Goal: Contribute content

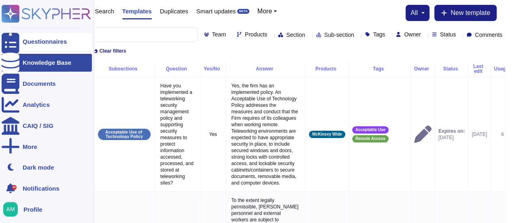
click at [17, 44] on div at bounding box center [11, 42] width 18 height 18
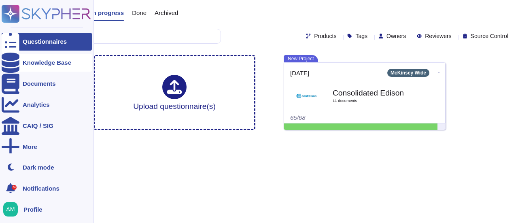
click at [17, 63] on div at bounding box center [11, 63] width 18 height 18
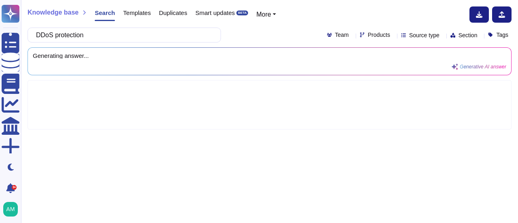
type input "DDoS protection"
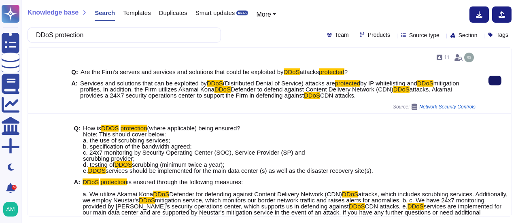
click at [495, 81] on icon at bounding box center [495, 81] width 0 height 0
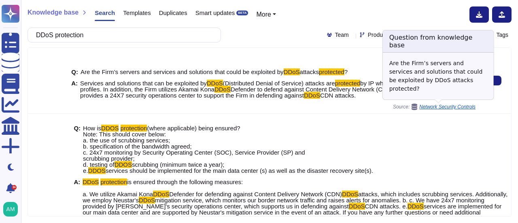
click at [425, 107] on span "Network Security Controls" at bounding box center [448, 106] width 56 height 5
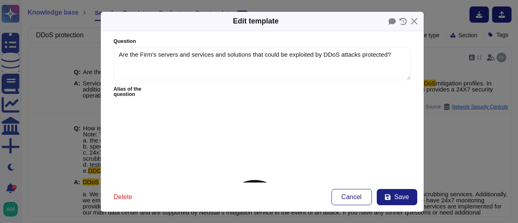
type textarea "Are the Firm’s servers and services and solutions that could be exploited by DD…"
drag, startPoint x: 347, startPoint y: 124, endPoint x: 364, endPoint y: 135, distance: 20.8
paste textarea "CDN + Kona, which includes DDoS protection primarily for L7 (app/API) traffic o…"
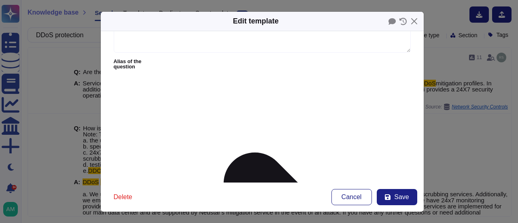
scroll to position [40, 0]
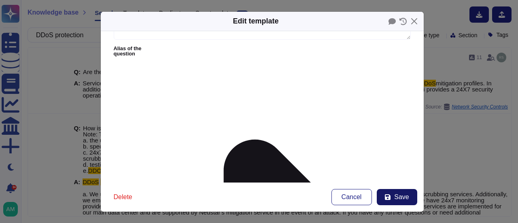
click at [392, 194] on button "Save" at bounding box center [397, 197] width 40 height 16
type textarea "Services and solutions that can be exploited by DDoS (Distributed Denial of Ser…"
